Goal: Transaction & Acquisition: Download file/media

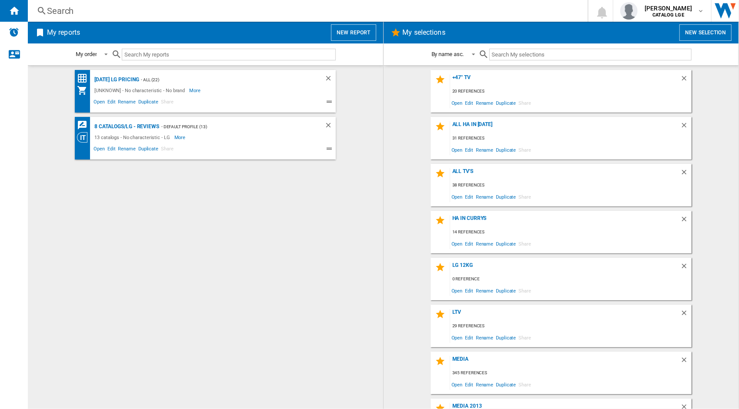
click at [175, 223] on div "[DATE] LG Pricing - ALL (22) [UNKNOWN] - No characteristic - No brand More Less…" at bounding box center [206, 237] width 338 height 335
click at [159, 218] on div "[DATE] LG Pricing - ALL (22) [UNKNOWN] - No characteristic - No brand More Less…" at bounding box center [206, 237] width 338 height 335
click at [154, 127] on div "8 catalogs/LG - Reviews" at bounding box center [125, 126] width 67 height 11
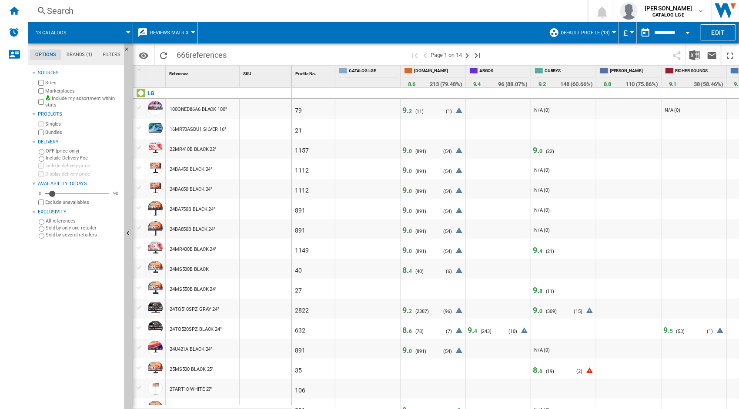
click at [689, 34] on button "Open calendar" at bounding box center [688, 31] width 16 height 16
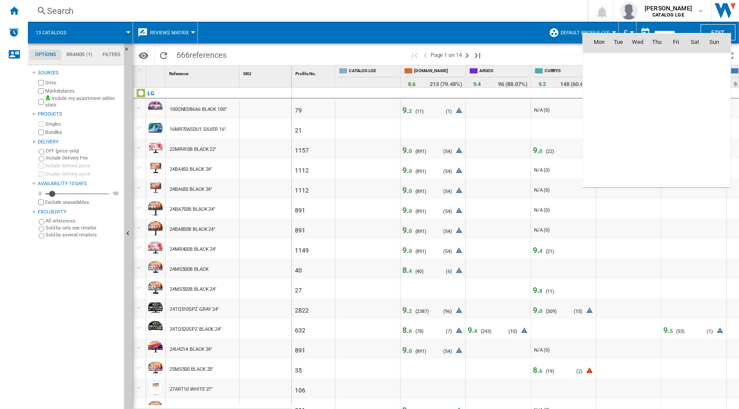
scroll to position [4152, 0]
drag, startPoint x: 659, startPoint y: 116, endPoint x: 661, endPoint y: 109, distance: 7.0
click at [659, 116] on span "18" at bounding box center [656, 118] width 17 height 17
type input "**********"
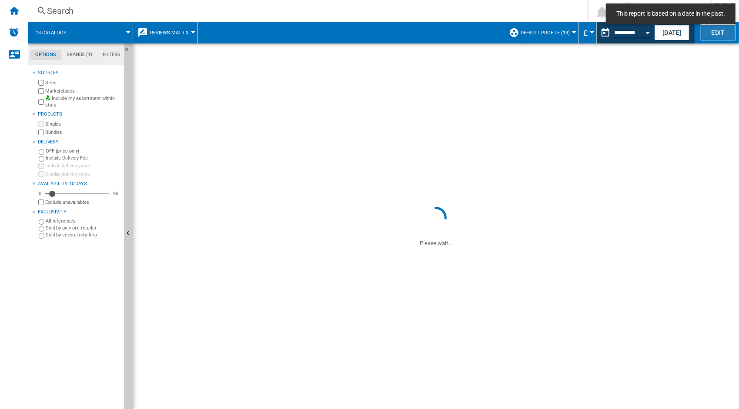
click at [716, 36] on button "Edit" at bounding box center [718, 32] width 35 height 16
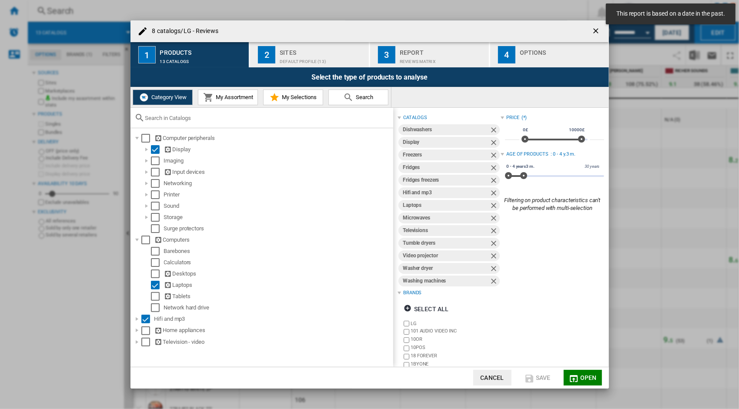
click at [600, 32] on ng-md-icon "getI18NText('BUTTONS.CLOSE_DIALOG')" at bounding box center [597, 32] width 10 height 10
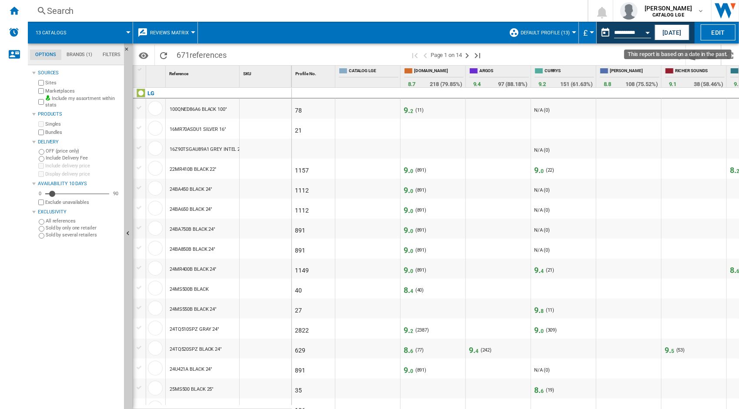
click at [647, 37] on button "Open calendar" at bounding box center [648, 31] width 16 height 16
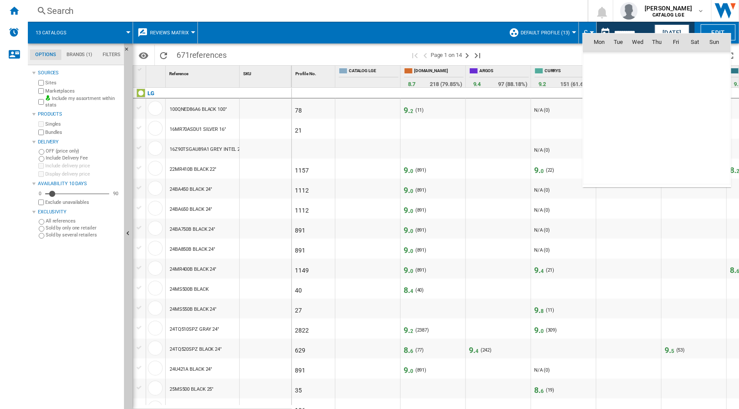
scroll to position [4152, 0]
click at [659, 117] on span "18" at bounding box center [656, 118] width 17 height 17
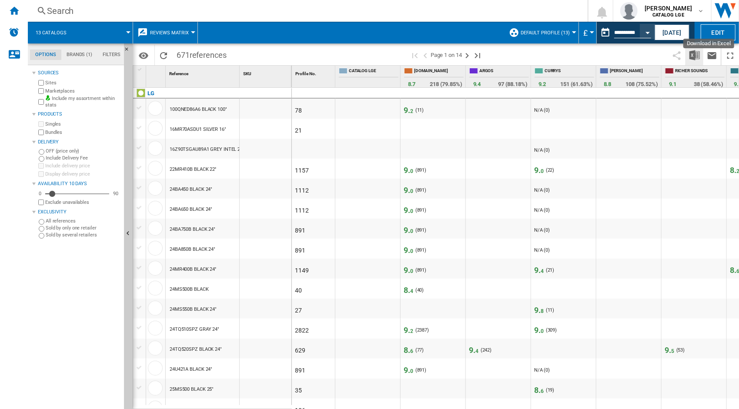
click at [697, 57] on img "Download in Excel" at bounding box center [695, 55] width 10 height 10
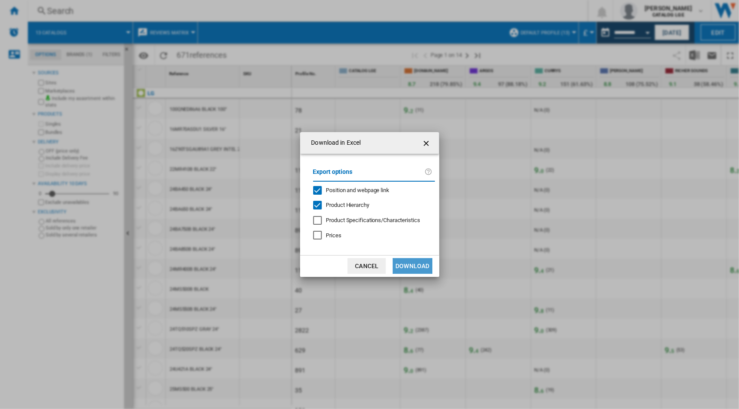
click at [423, 271] on button "Download" at bounding box center [412, 266] width 39 height 16
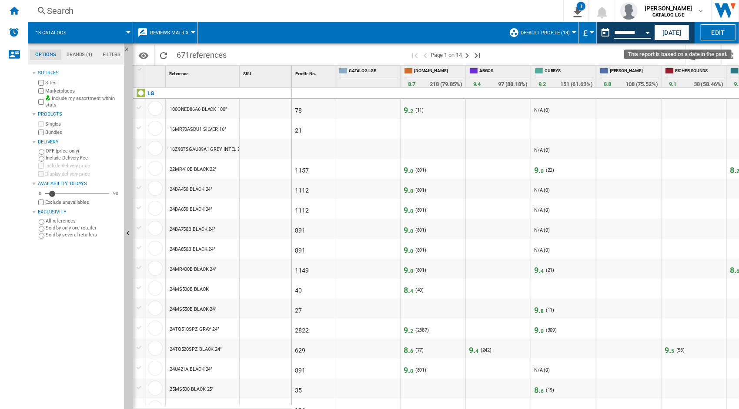
click at [620, 35] on input "**********" at bounding box center [632, 34] width 37 height 8
click at [647, 31] on button "Open calendar" at bounding box center [648, 31] width 16 height 16
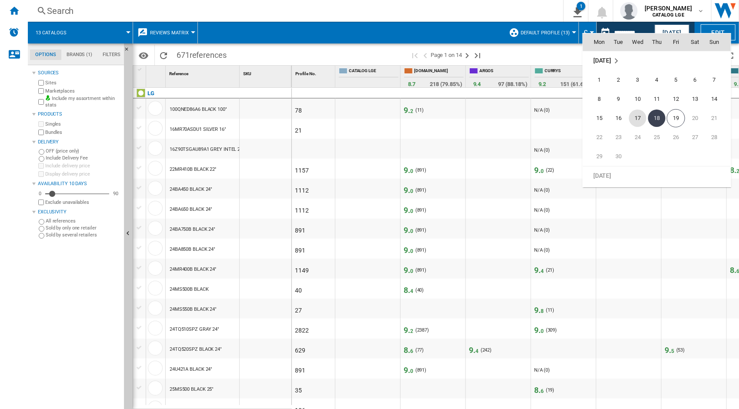
click at [642, 117] on span "17" at bounding box center [637, 118] width 17 height 17
type input "**********"
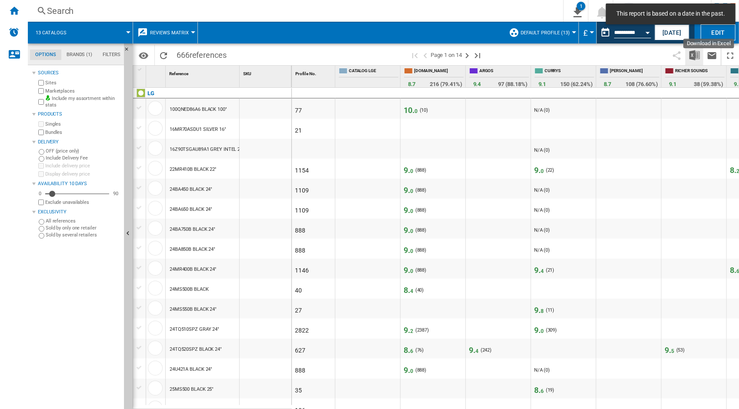
click at [698, 57] on img "Download in Excel" at bounding box center [695, 55] width 10 height 10
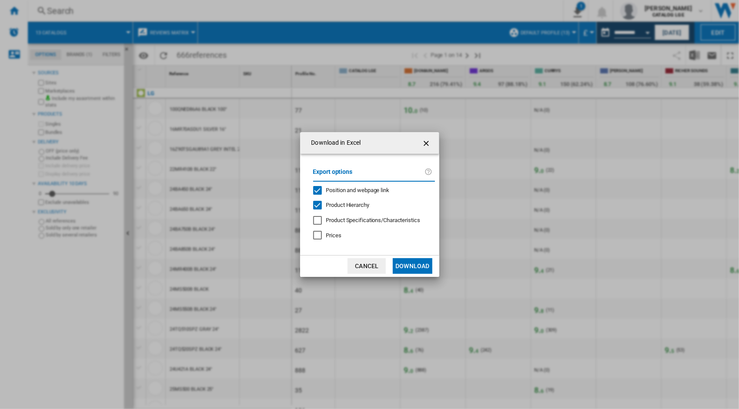
click at [416, 267] on button "Download" at bounding box center [412, 266] width 39 height 16
